Goal: Find contact information: Find contact information

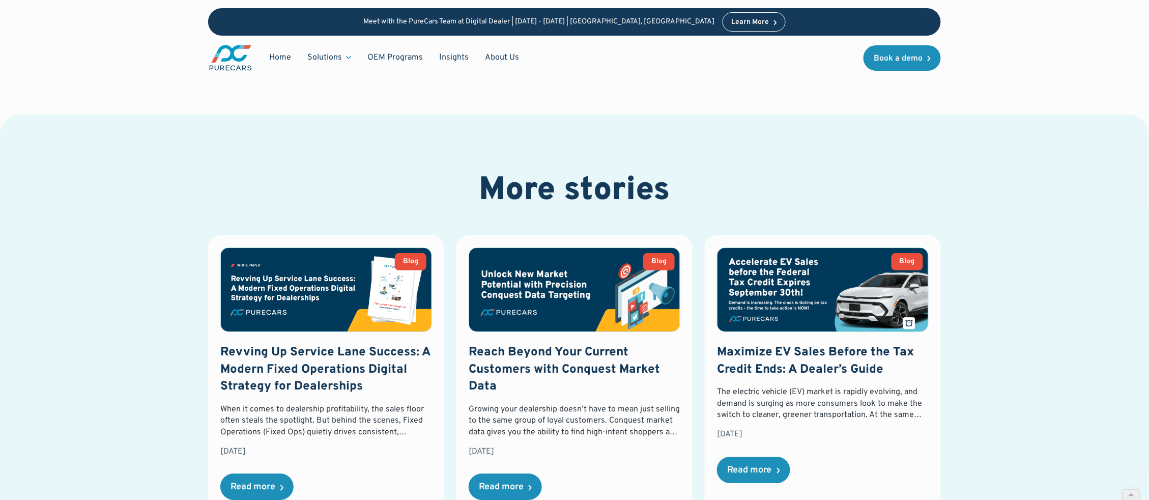
scroll to position [563, 0]
